Goal: Task Accomplishment & Management: Use online tool/utility

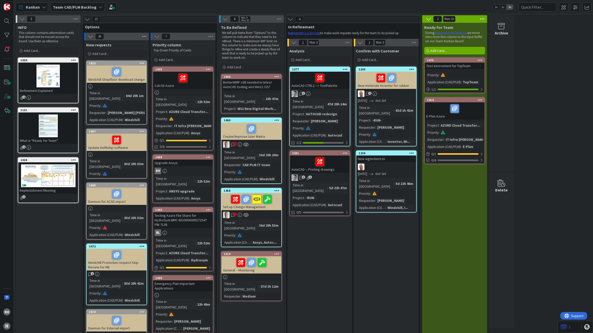
click at [142, 36] on icon at bounding box center [144, 37] width 7 height 8
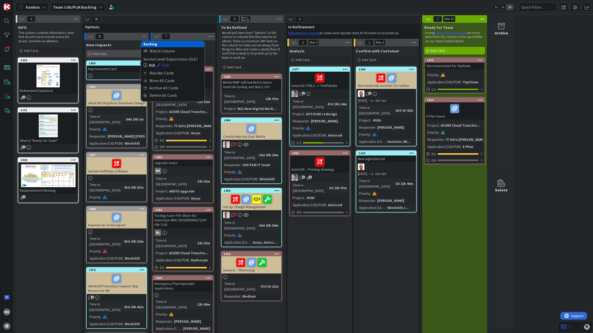
click at [126, 50] on div "Add Card..." at bounding box center [116, 54] width 61 height 8
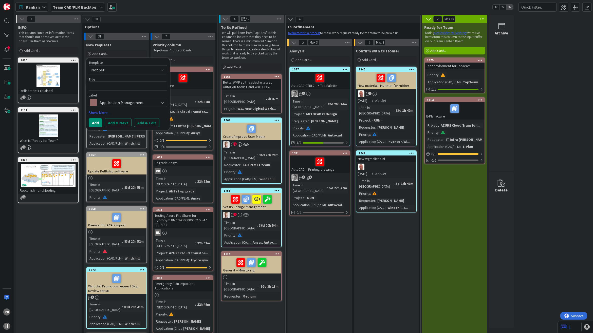
click at [123, 70] on span "Not Set" at bounding box center [122, 70] width 63 height 7
click at [124, 93] on span "Improvement Card" at bounding box center [132, 91] width 72 height 7
type textarea "x"
type textarea "Improvement Card"
drag, startPoint x: 135, startPoint y: 85, endPoint x: 49, endPoint y: 85, distance: 85.9
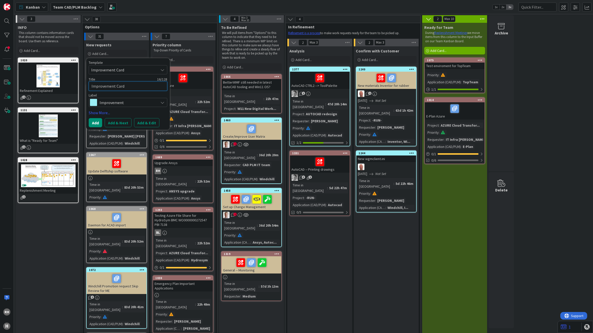
type textarea "x"
type textarea "er"
type textarea "x"
type textarea "erw"
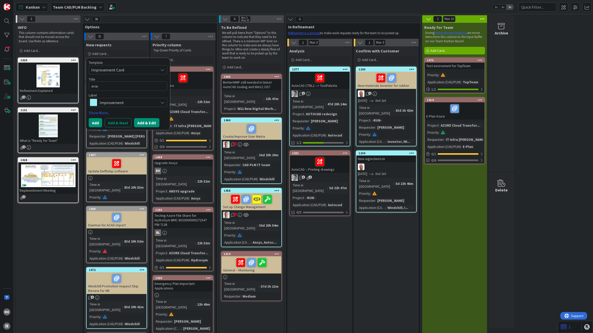
click at [148, 121] on button "Add & Edit" at bounding box center [146, 122] width 25 height 9
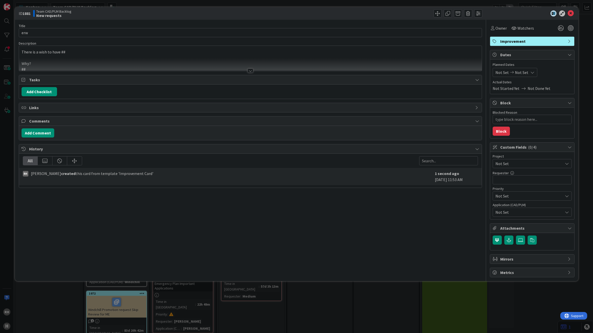
type textarea "x"
click at [251, 70] on div at bounding box center [250, 71] width 6 height 4
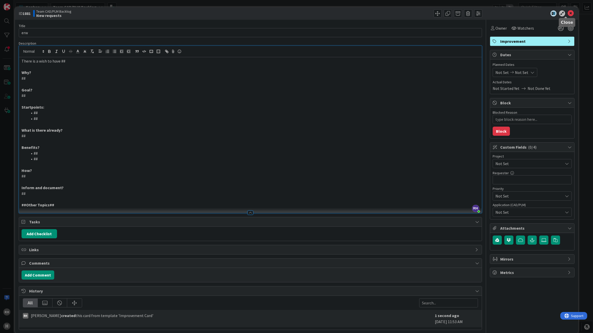
click at [567, 12] on icon at bounding box center [570, 13] width 6 height 6
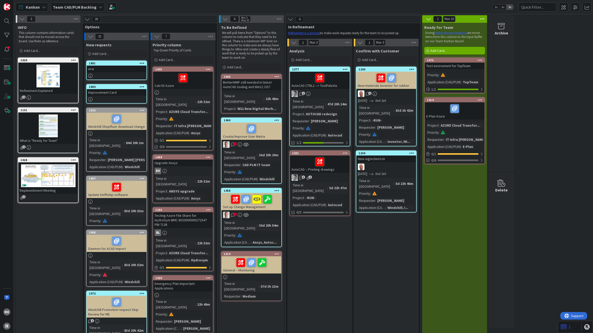
click at [140, 63] on icon at bounding box center [142, 63] width 5 height 4
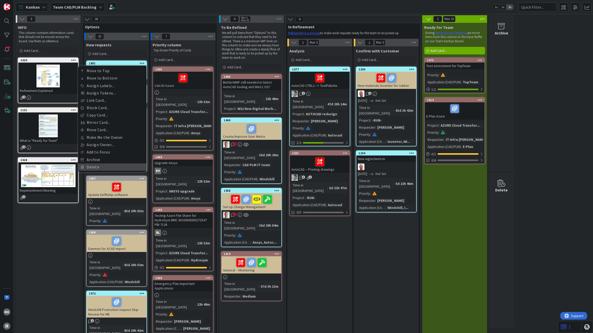
click at [99, 168] on link "Delete" at bounding box center [112, 166] width 68 height 7
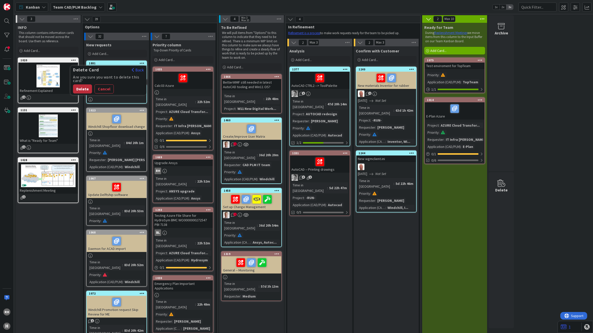
click at [86, 88] on button "Delete" at bounding box center [82, 88] width 19 height 9
